Goal: Task Accomplishment & Management: Use online tool/utility

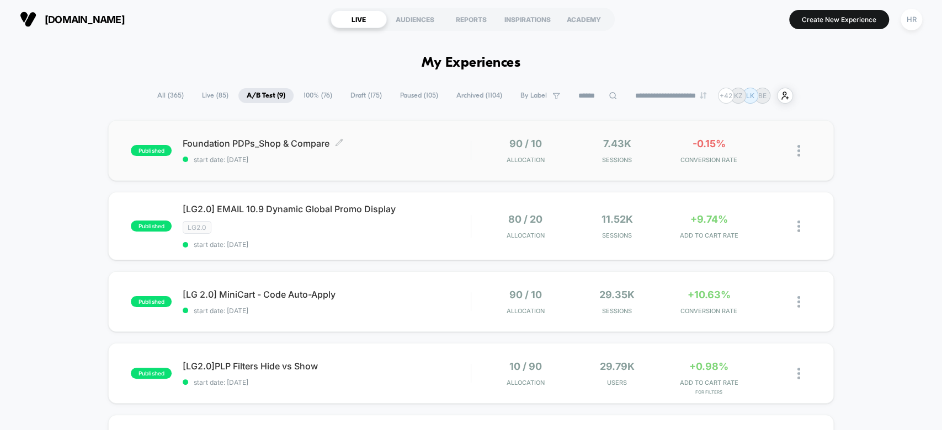
scroll to position [222, 0]
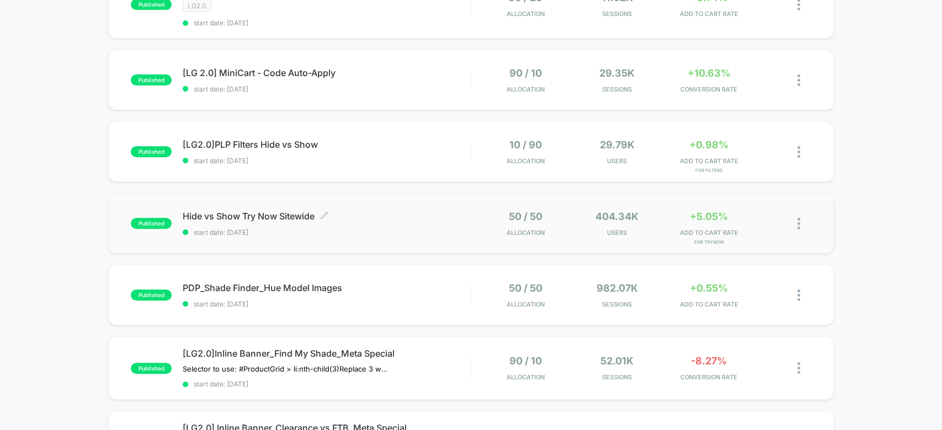
click at [400, 228] on span "start date: [DATE]" at bounding box center [326, 232] width 287 height 8
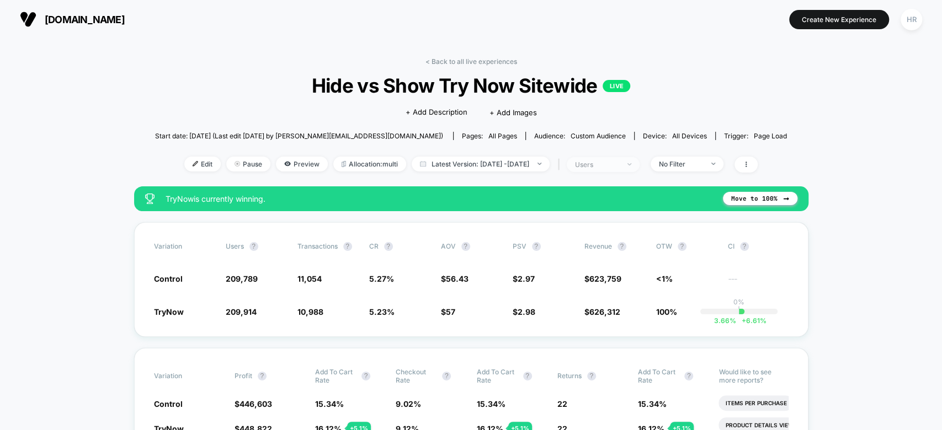
click at [637, 158] on span "users" at bounding box center [603, 164] width 73 height 15
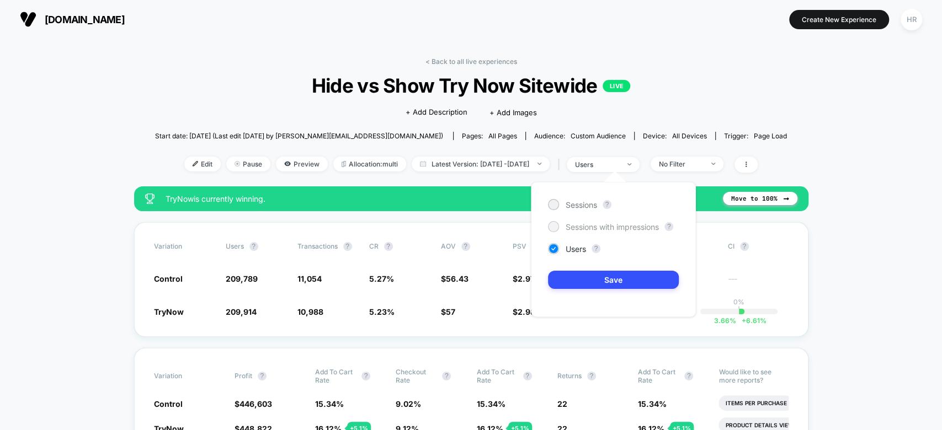
click at [587, 227] on span "Sessions with impressions" at bounding box center [611, 226] width 93 height 9
click at [583, 276] on button "Save" at bounding box center [613, 280] width 131 height 18
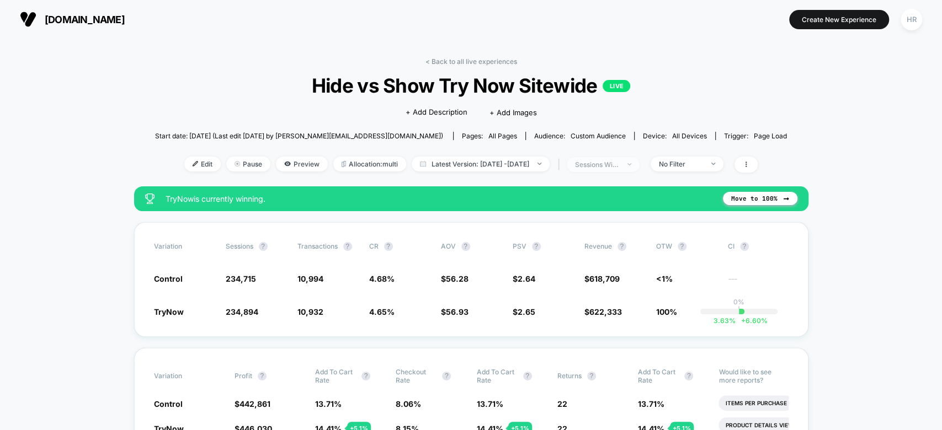
click at [619, 161] on div "sessions with impression" at bounding box center [597, 165] width 44 height 8
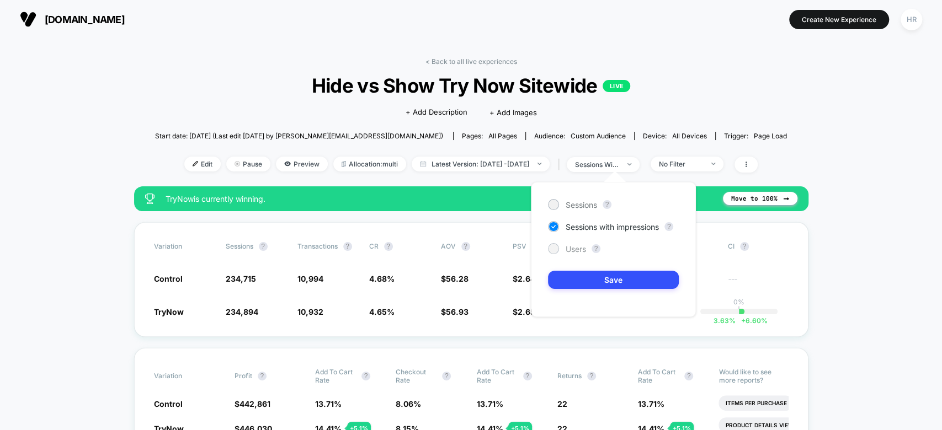
click at [570, 249] on span "Users" at bounding box center [575, 248] width 20 height 9
click at [570, 276] on button "Save" at bounding box center [613, 280] width 131 height 18
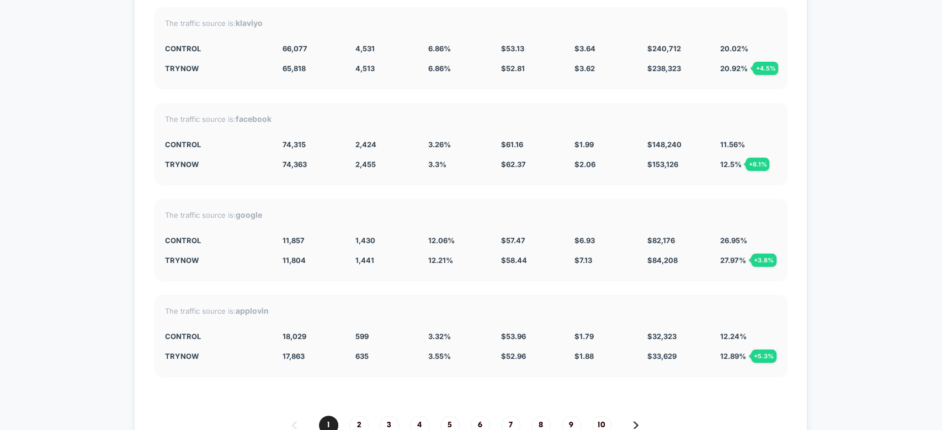
scroll to position [3058, 0]
